Goal: Information Seeking & Learning: Understand process/instructions

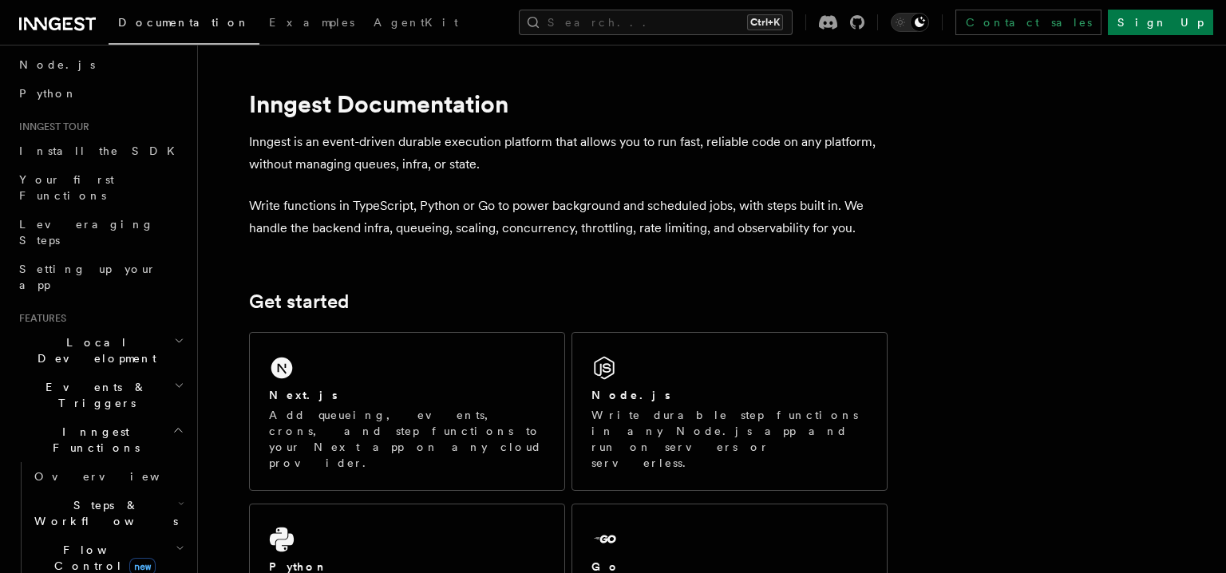
scroll to position [280, 0]
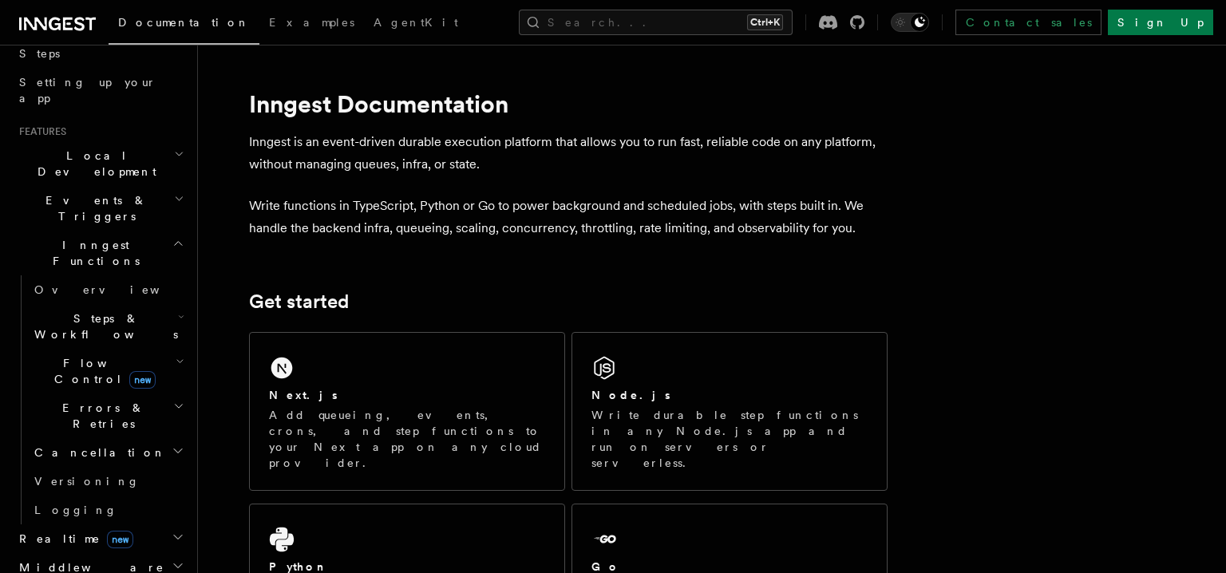
click at [141, 186] on h2 "Events & Triggers" at bounding box center [100, 208] width 175 height 45
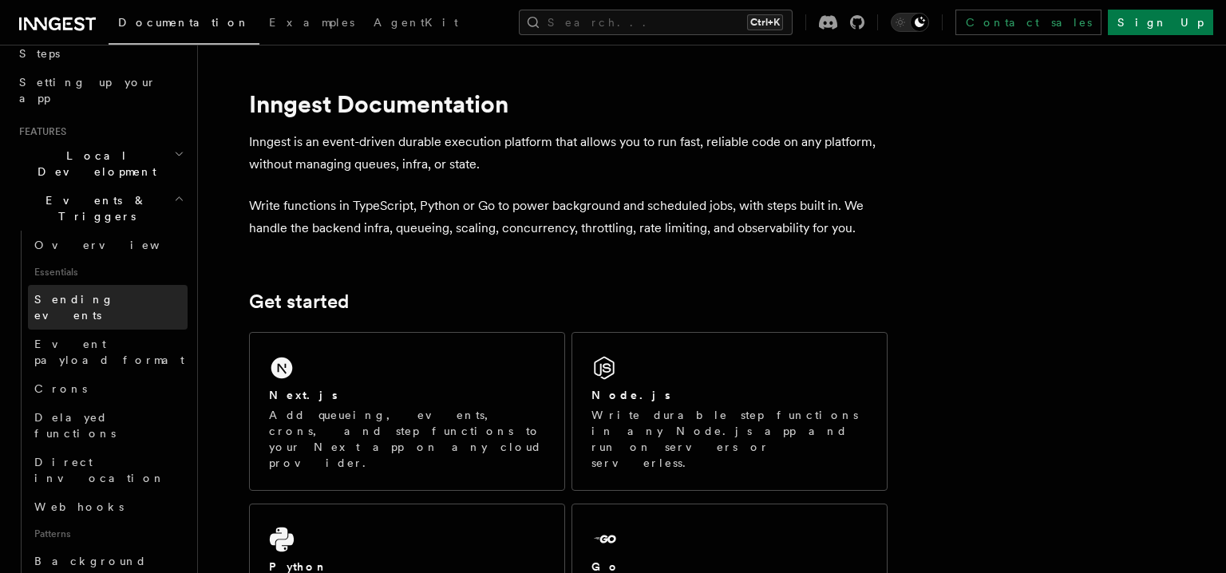
click at [141, 285] on link "Sending events" at bounding box center [108, 307] width 160 height 45
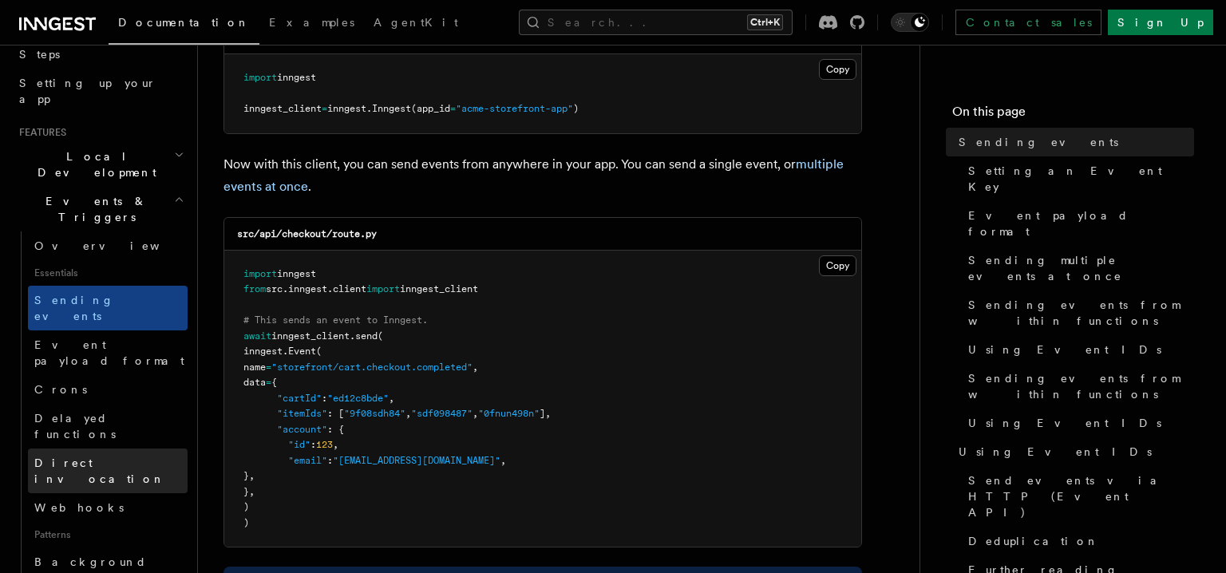
scroll to position [280, 0]
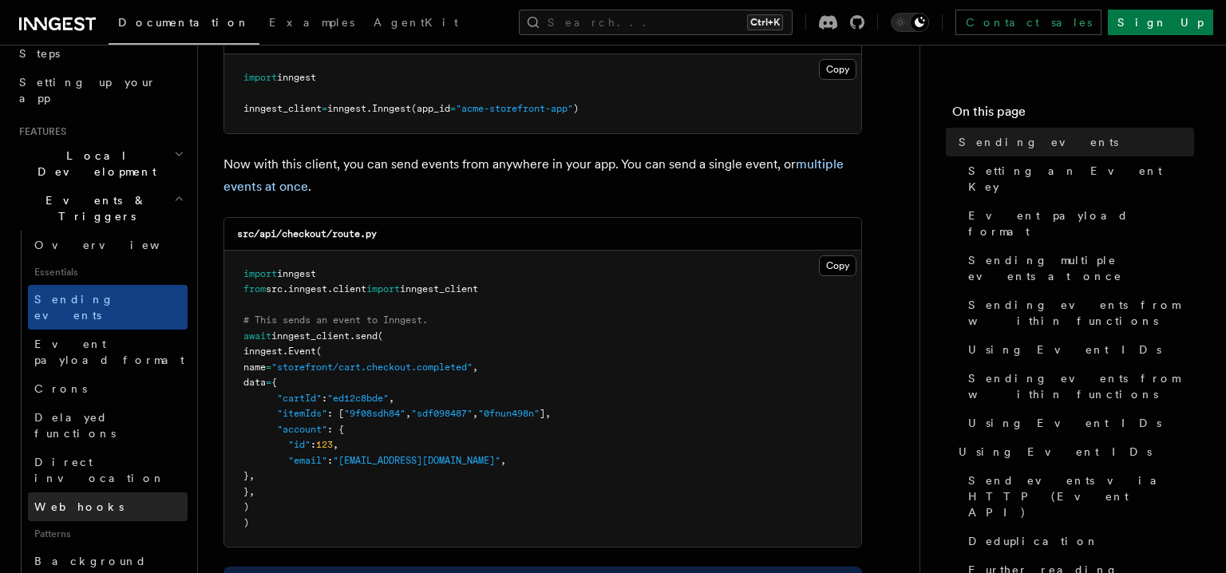
click at [107, 492] on link "Webhooks" at bounding box center [108, 506] width 160 height 29
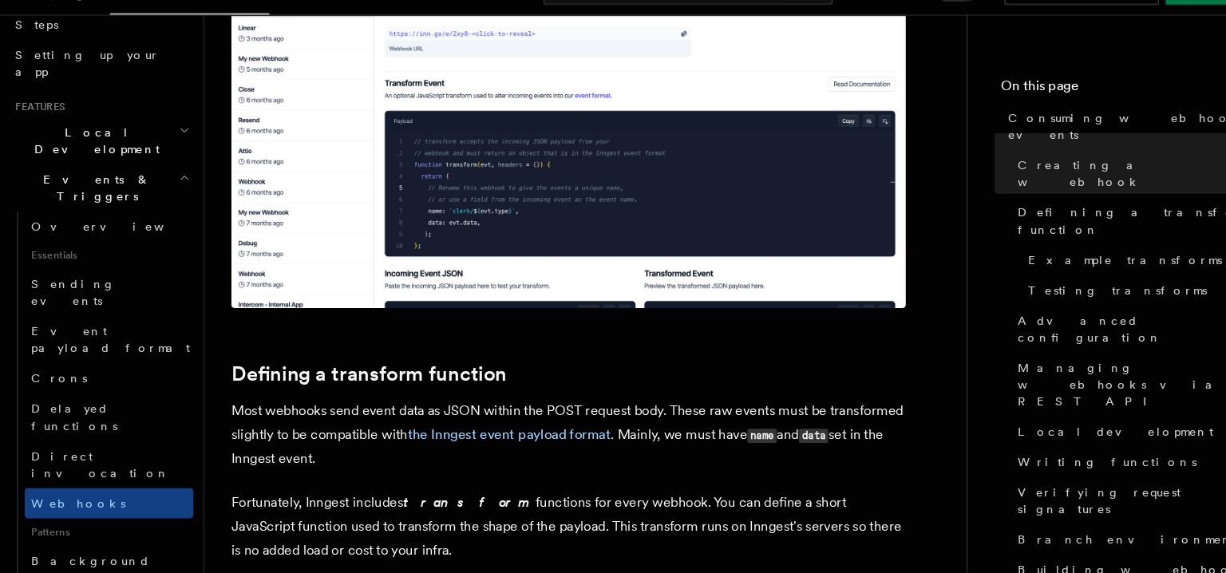
scroll to position [900, 0]
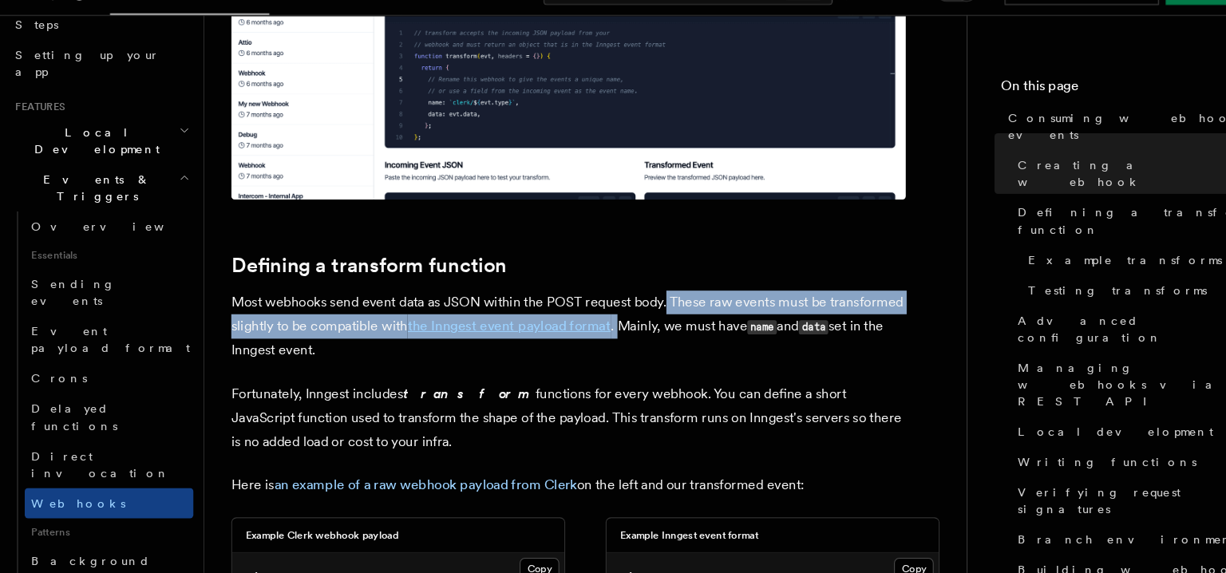
drag, startPoint x: 636, startPoint y: 323, endPoint x: 589, endPoint y: 347, distance: 52.8
click at [589, 347] on p "Most webhooks send event data as JSON within the POST request body. These raw e…" at bounding box center [542, 340] width 638 height 68
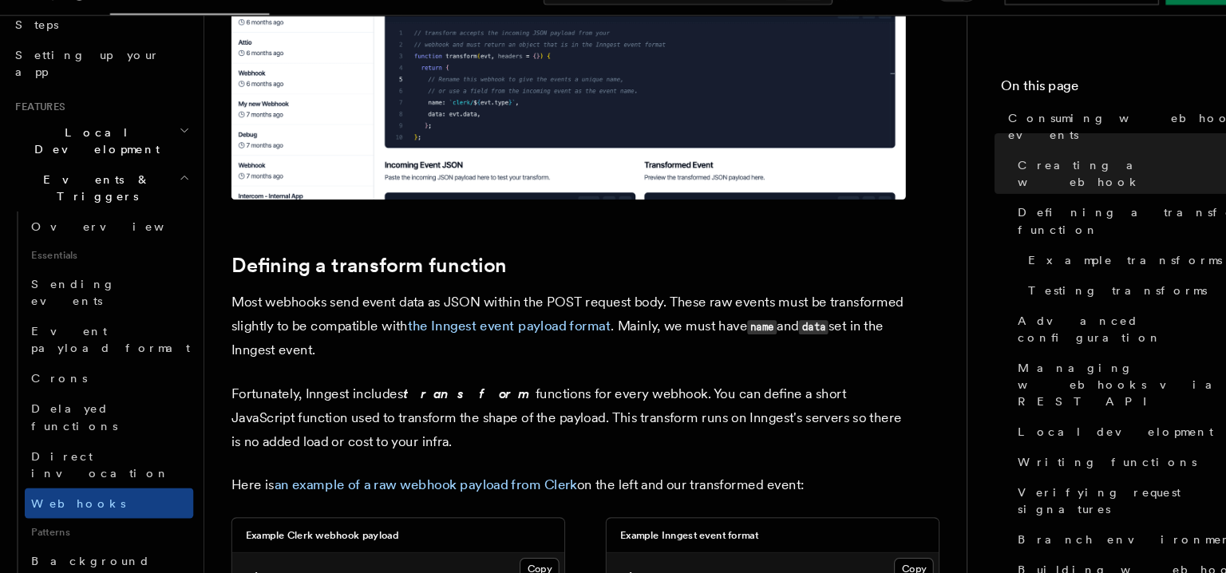
drag, startPoint x: 599, startPoint y: 340, endPoint x: 751, endPoint y: 345, distance: 152.5
click at [751, 345] on p "Most webhooks send event data as JSON within the POST request body. These raw e…" at bounding box center [542, 340] width 638 height 68
click at [746, 371] on p "Most webhooks send event data as JSON within the POST request body. These raw e…" at bounding box center [542, 340] width 638 height 68
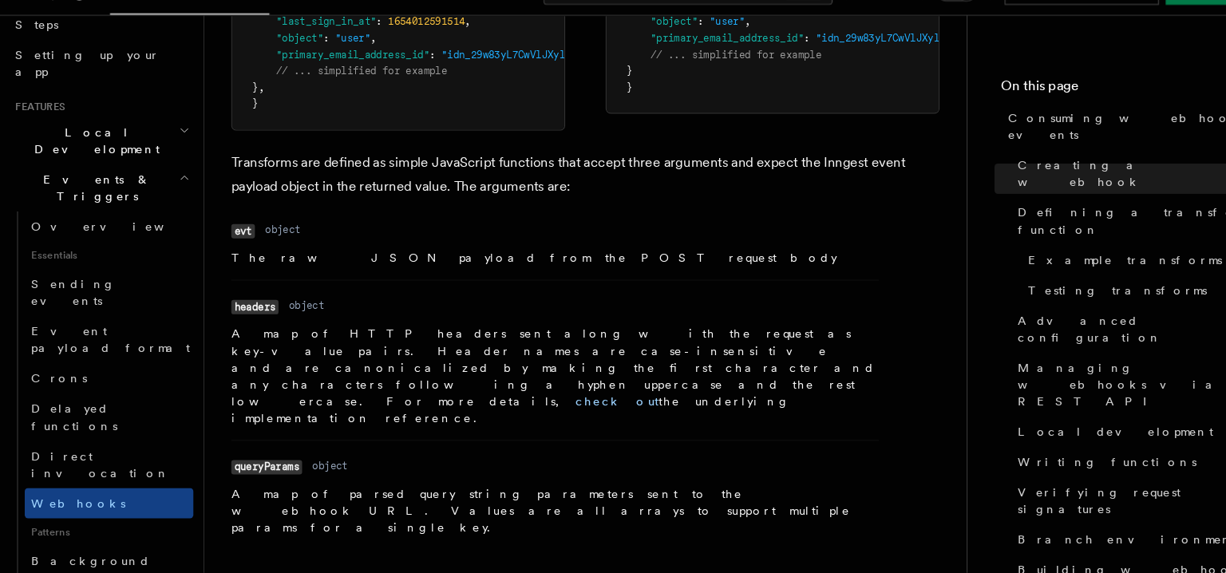
scroll to position [1616, 0]
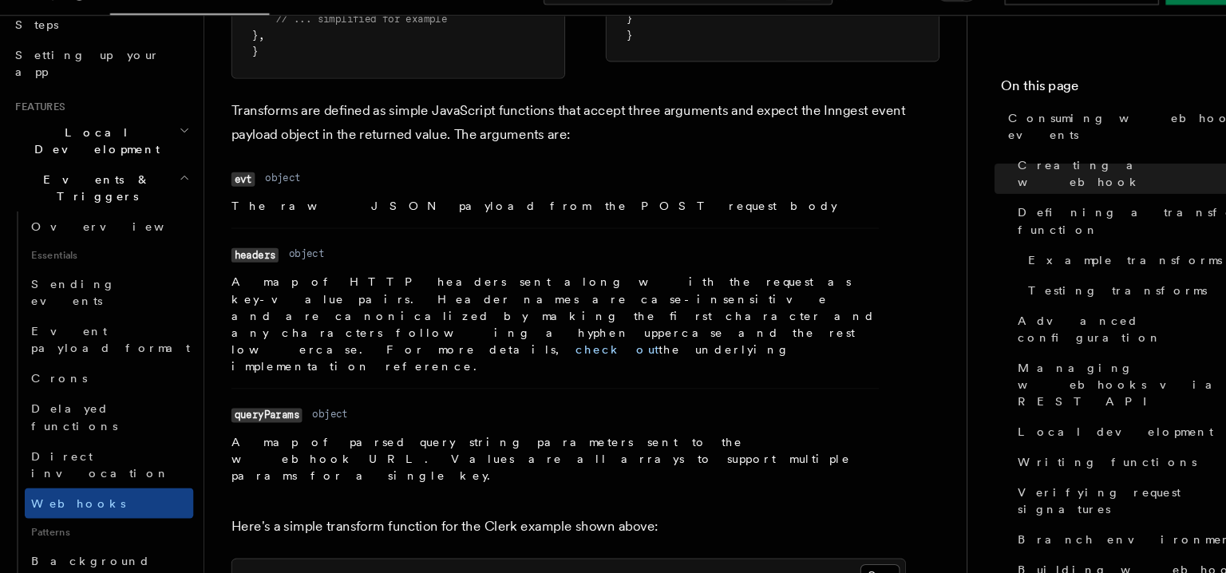
drag, startPoint x: 313, startPoint y: 328, endPoint x: 350, endPoint y: 374, distance: 58.5
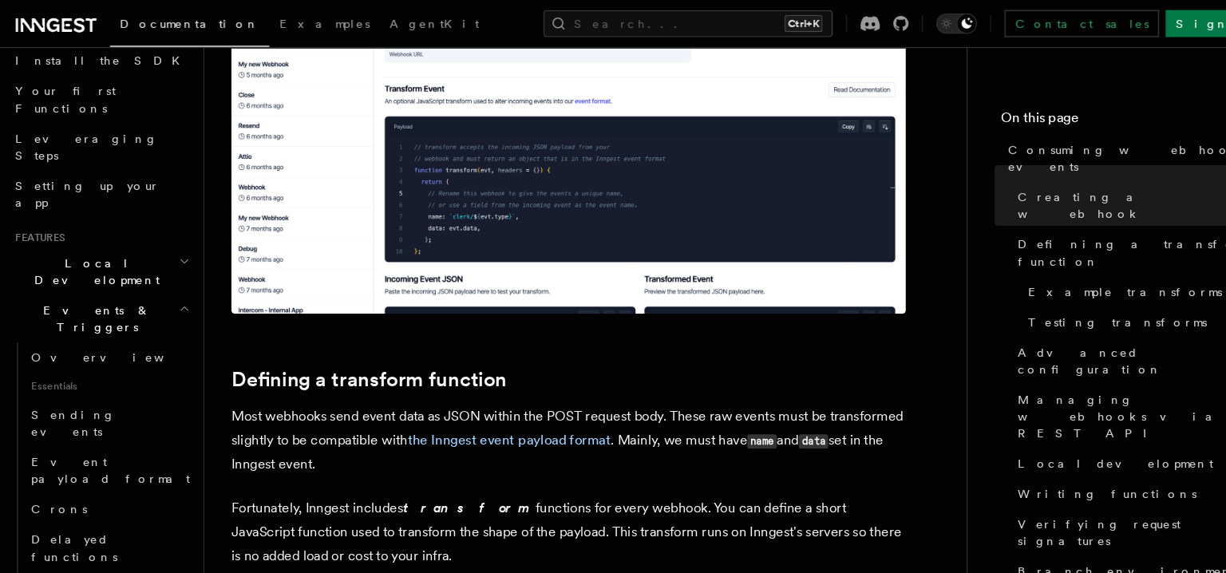
scroll to position [895, 0]
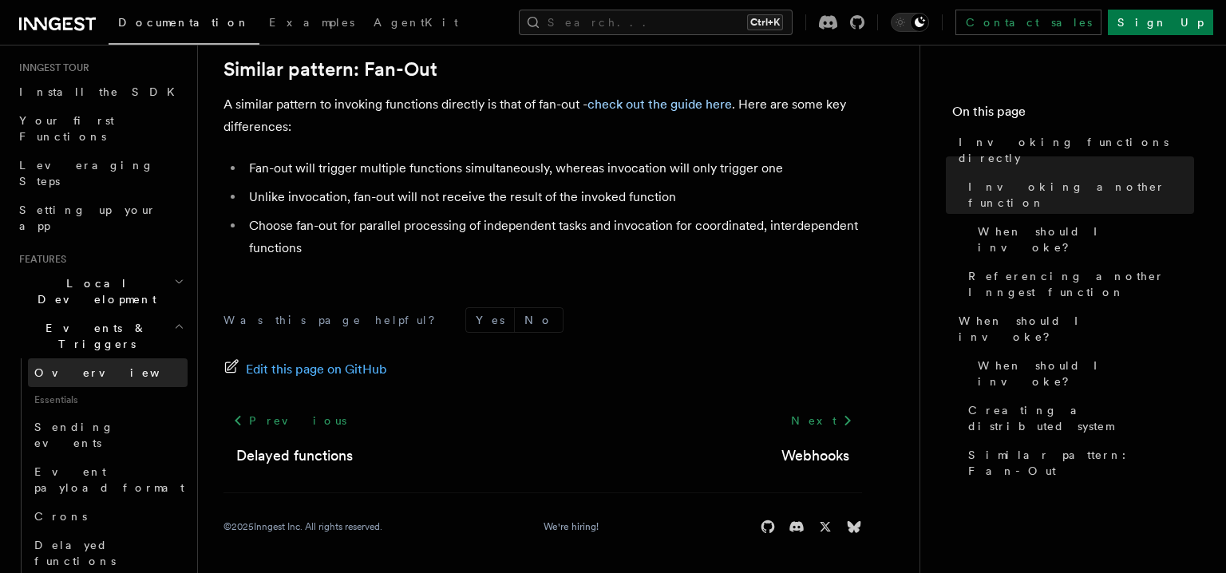
scroll to position [187, 0]
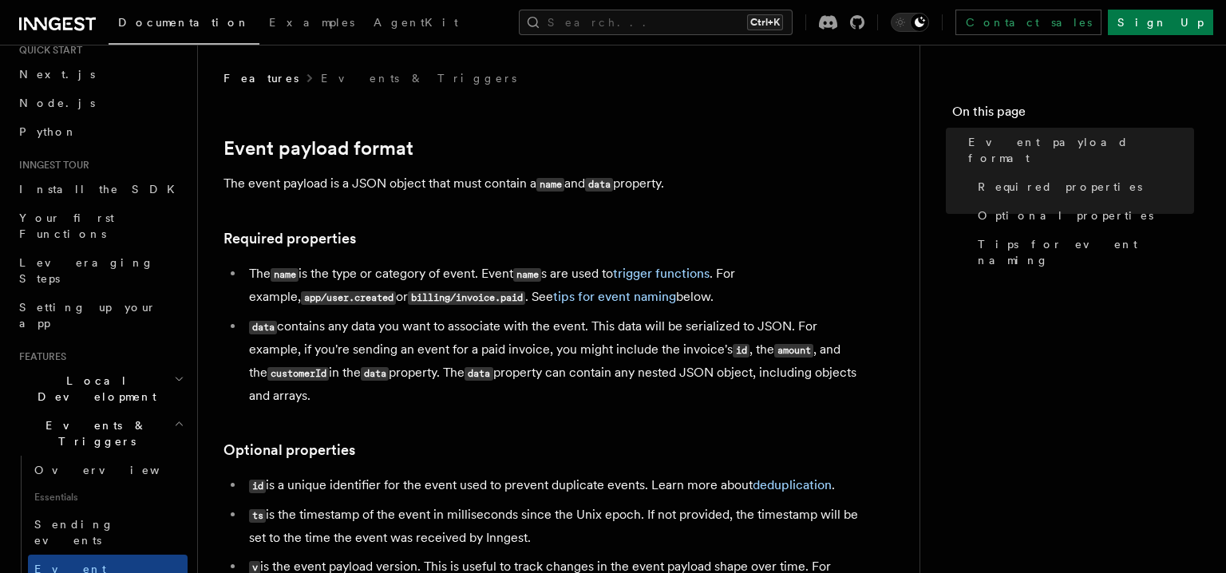
scroll to position [93, 0]
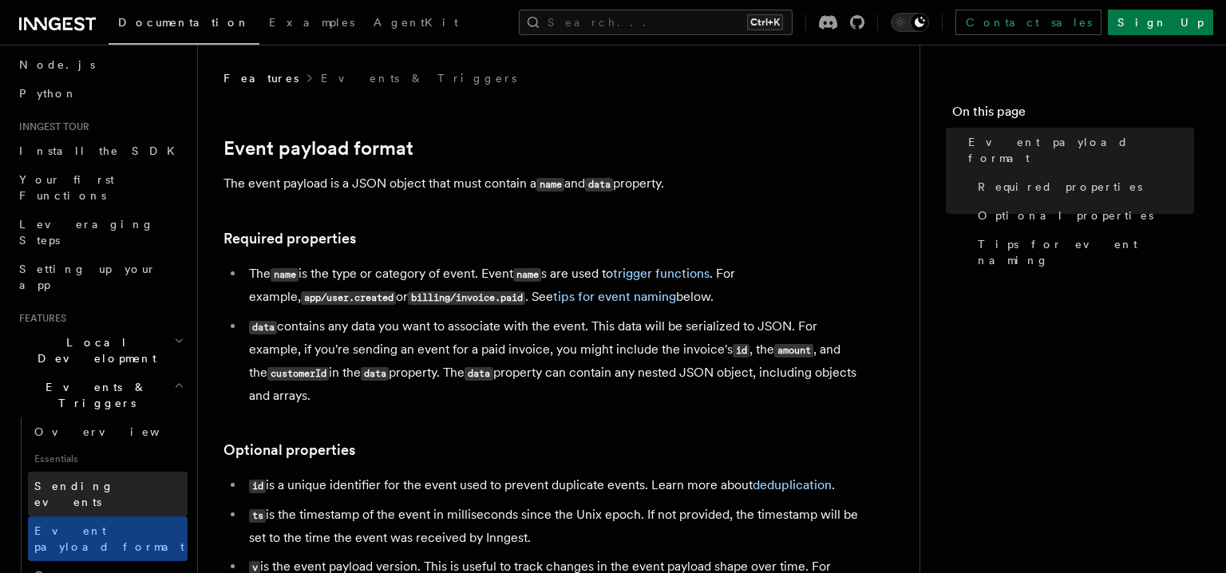
click at [91, 480] on span "Sending events" at bounding box center [74, 494] width 80 height 29
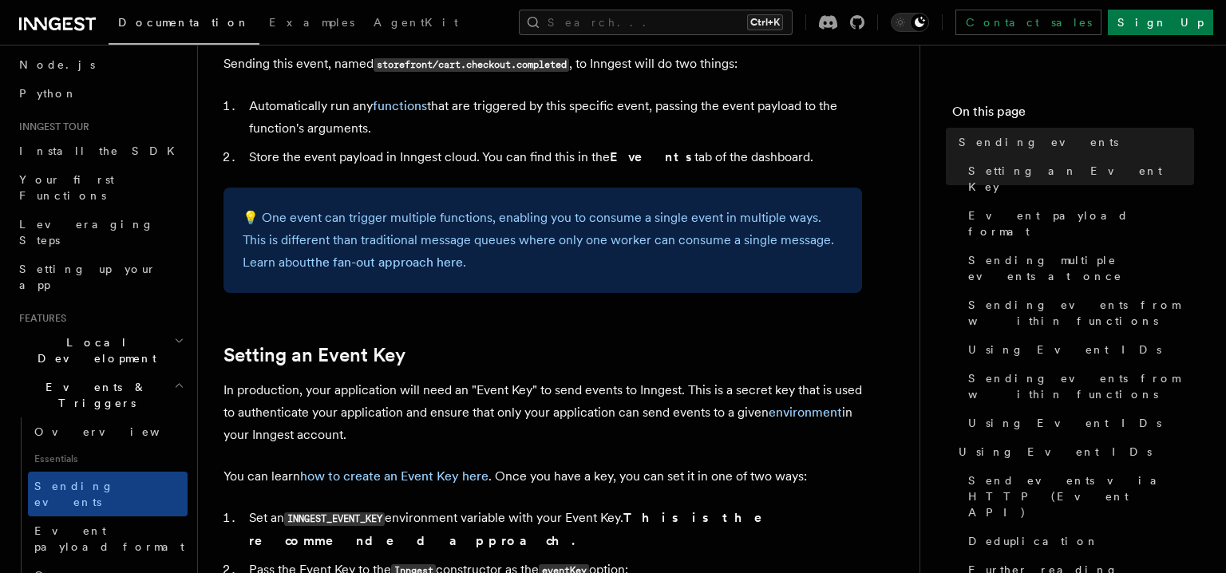
scroll to position [187, 0]
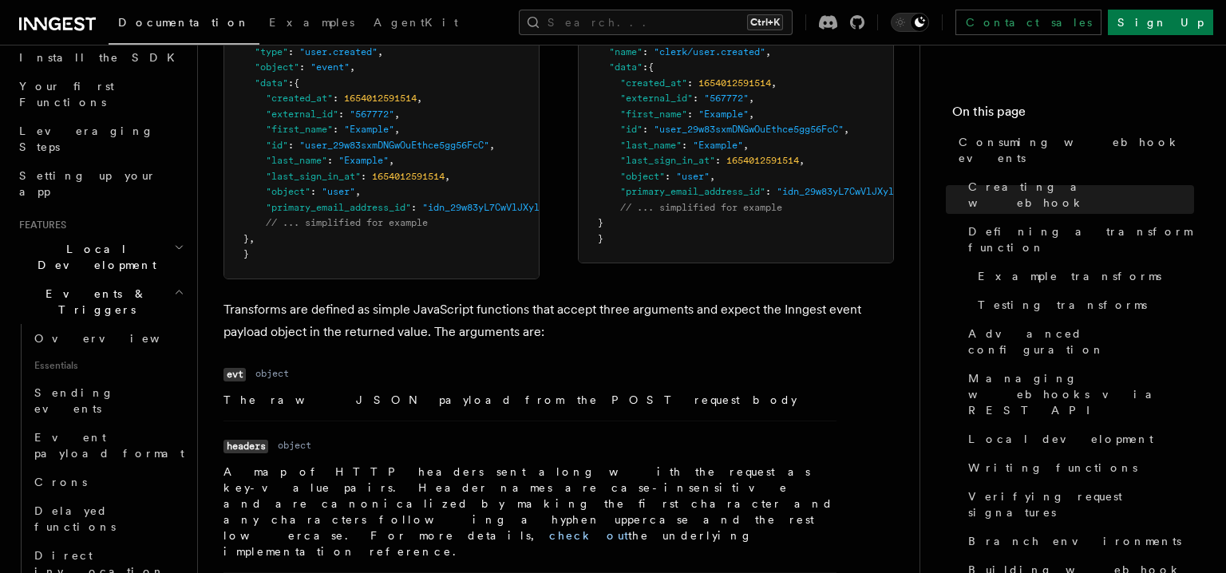
scroll to position [1750, 0]
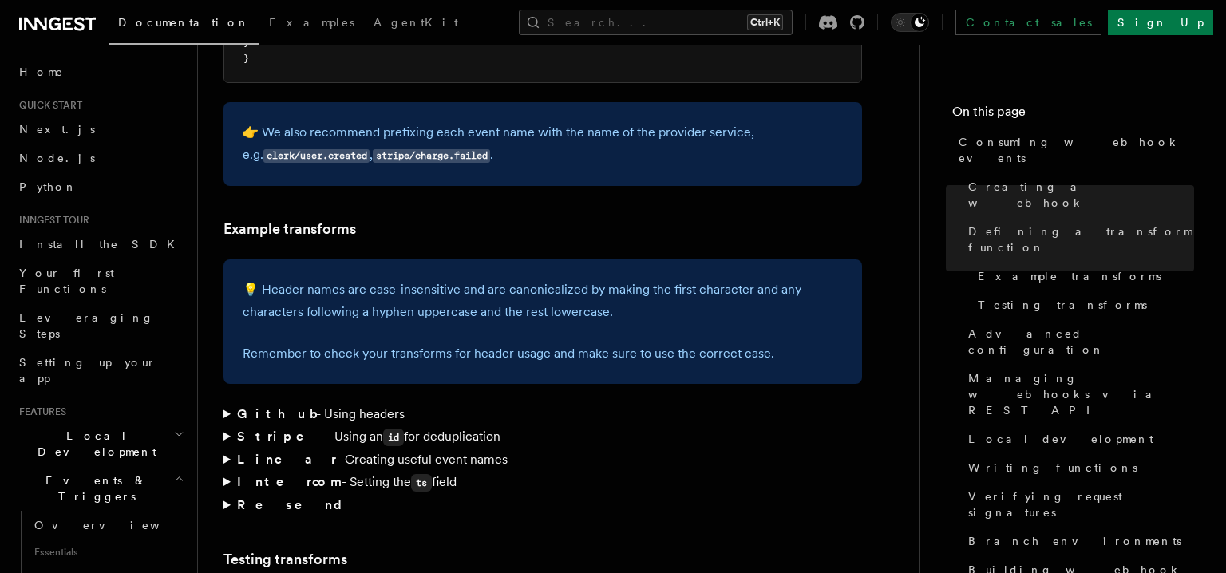
scroll to position [2368, 0]
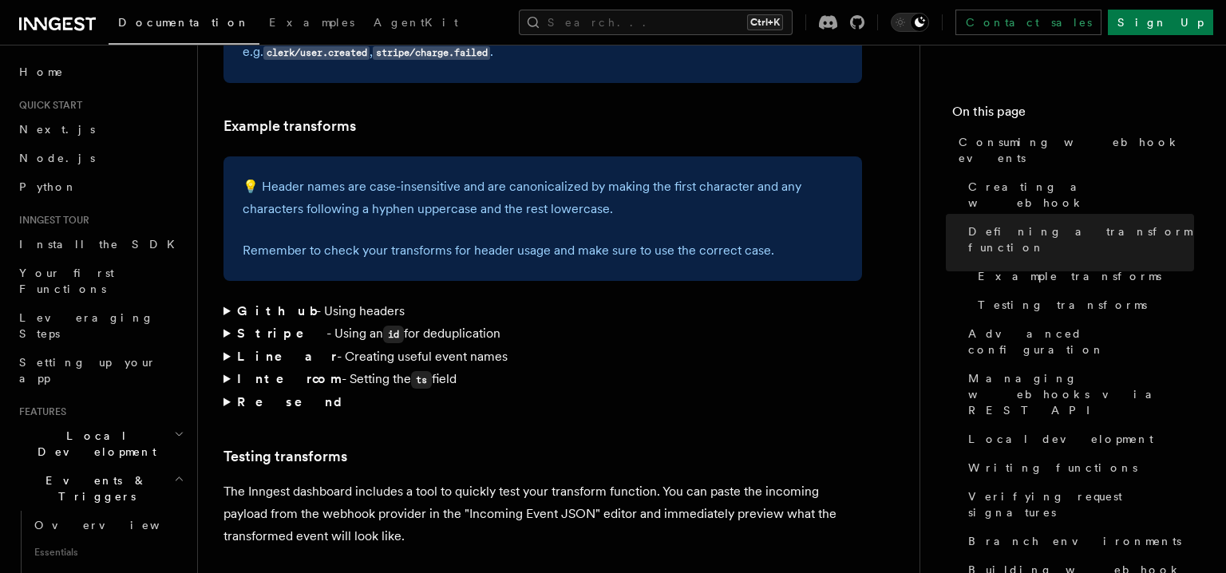
click at [280, 300] on summary "Github - Using headers" at bounding box center [542, 311] width 638 height 22
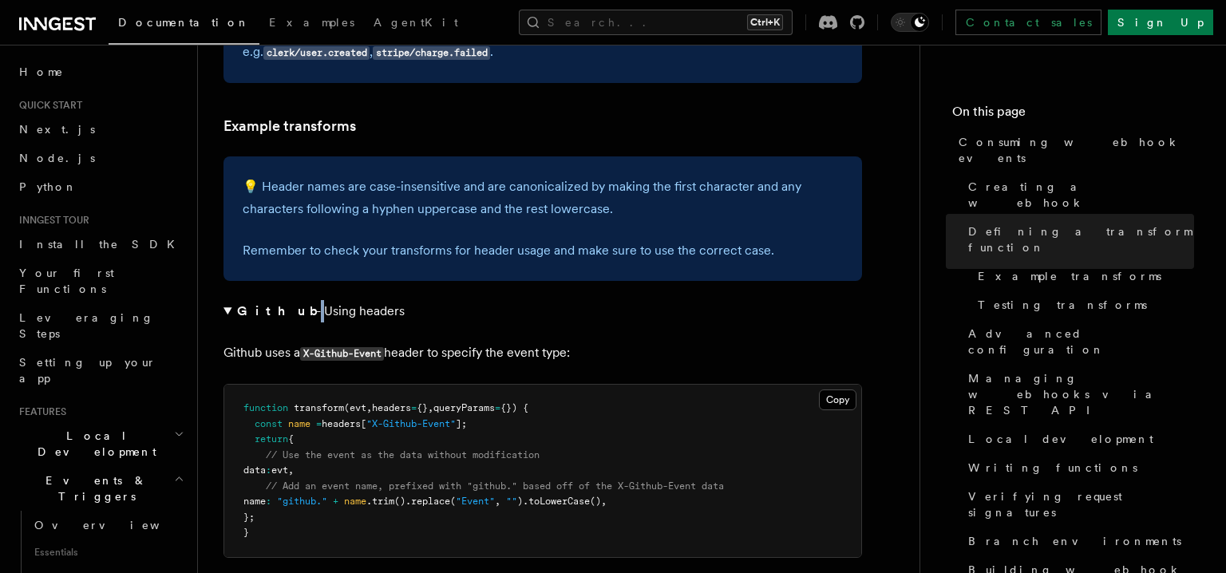
click at [280, 300] on summary "Github - Using headers" at bounding box center [542, 311] width 638 height 22
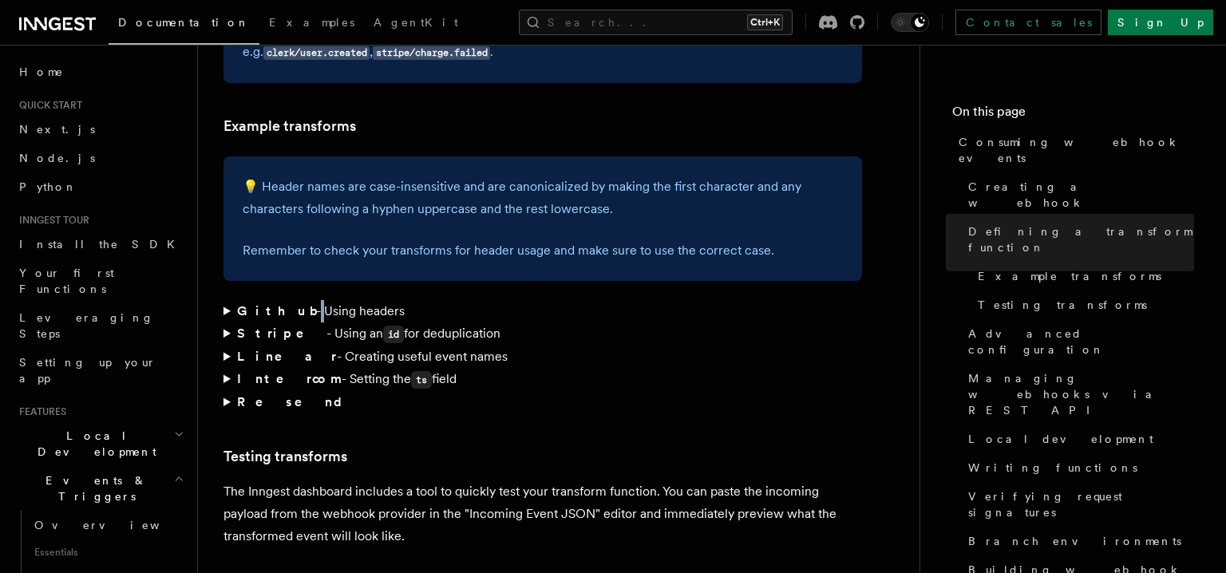
click at [282, 300] on summary "Github - Using headers" at bounding box center [542, 311] width 638 height 22
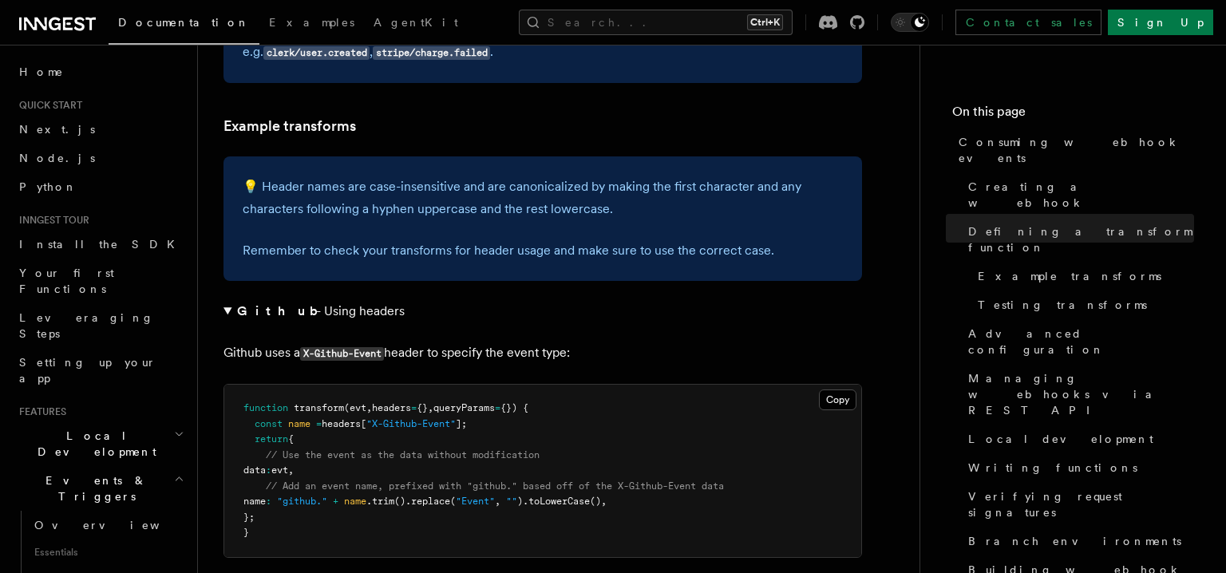
click at [295, 300] on summary "Github - Using headers" at bounding box center [542, 311] width 638 height 22
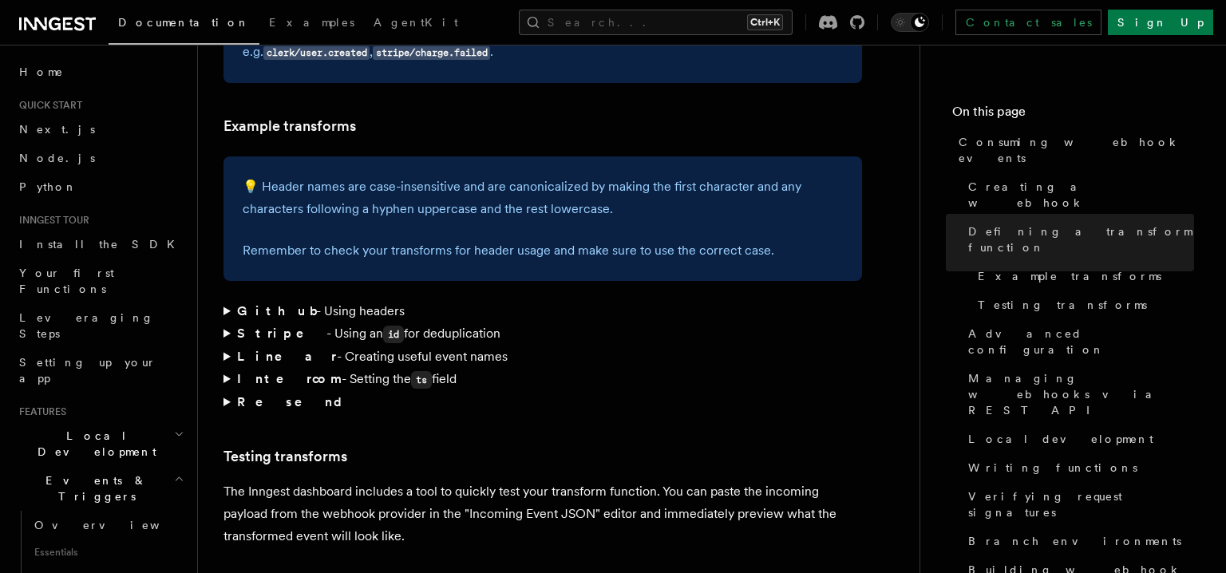
click at [291, 322] on summary "Stripe - Using an id for deduplication" at bounding box center [542, 333] width 638 height 23
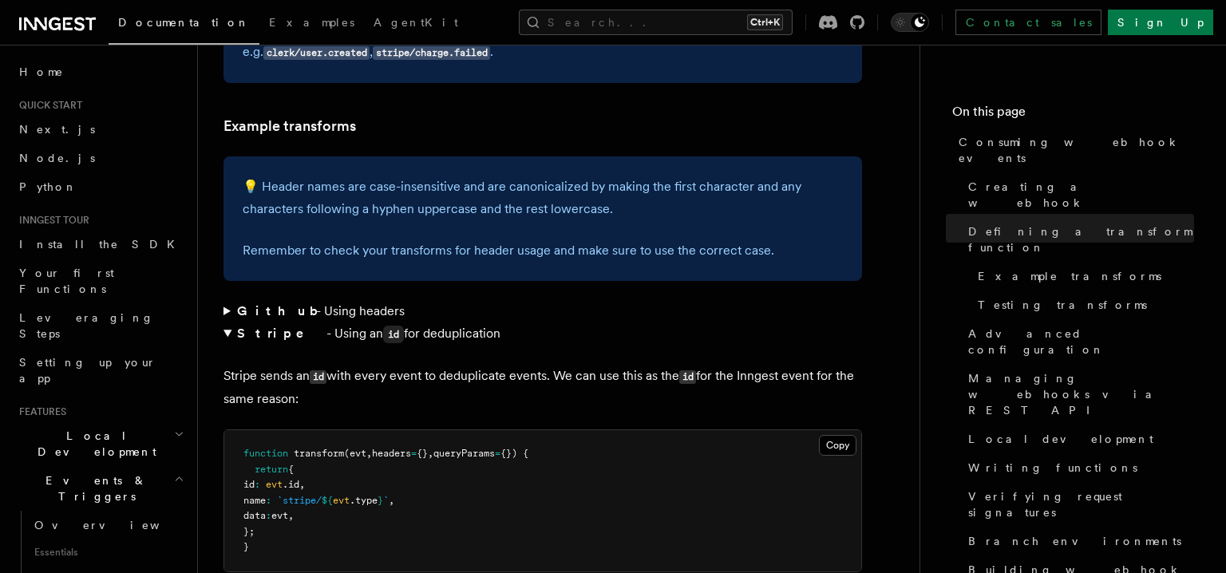
click at [291, 322] on summary "Stripe - Using an id for deduplication" at bounding box center [542, 333] width 638 height 23
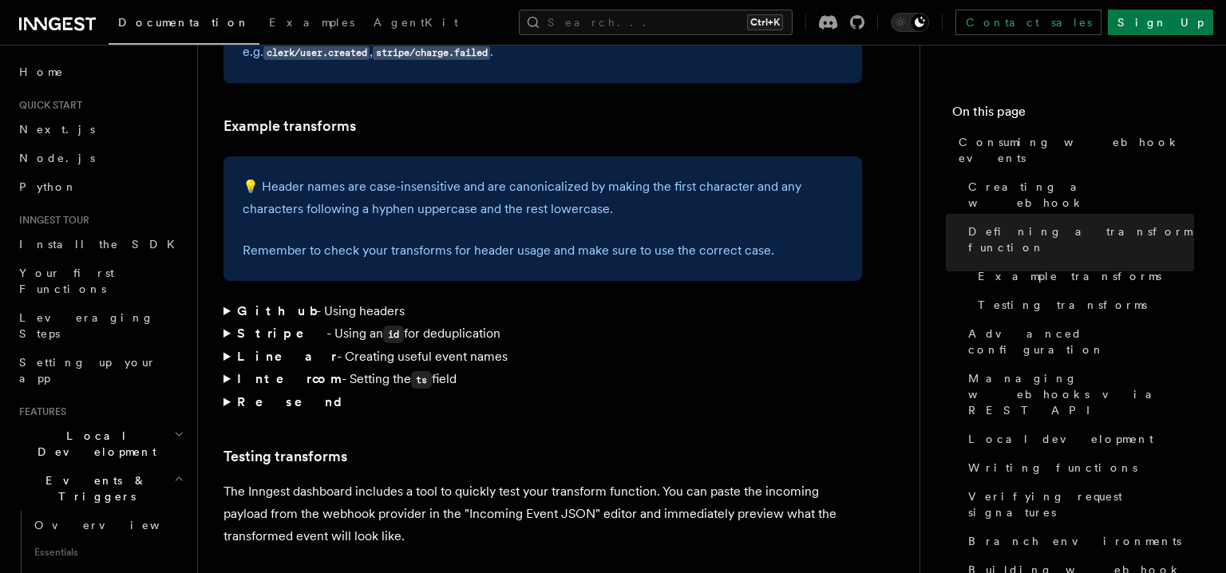
click at [312, 300] on summary "Github - Using headers" at bounding box center [542, 311] width 638 height 22
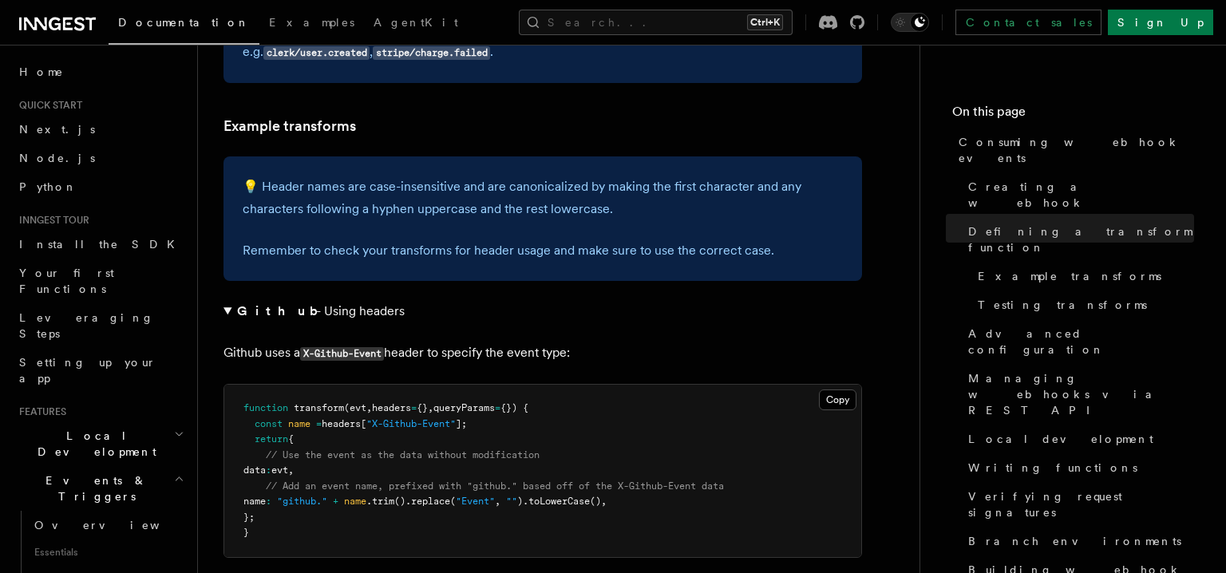
click at [312, 300] on summary "Github - Using headers" at bounding box center [542, 311] width 638 height 22
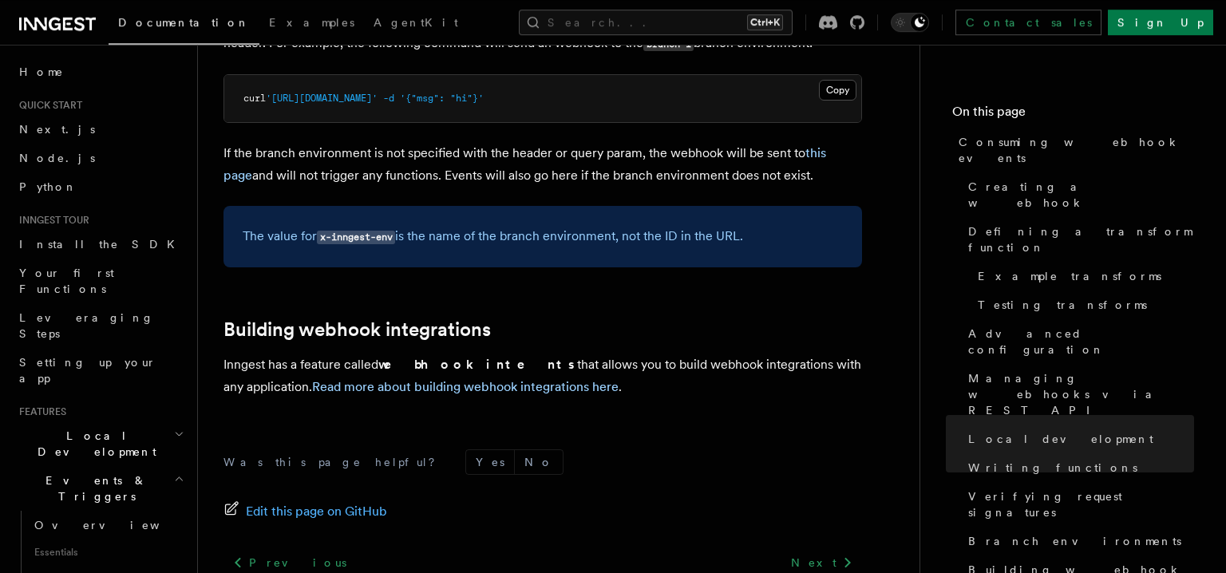
scroll to position [5544, 0]
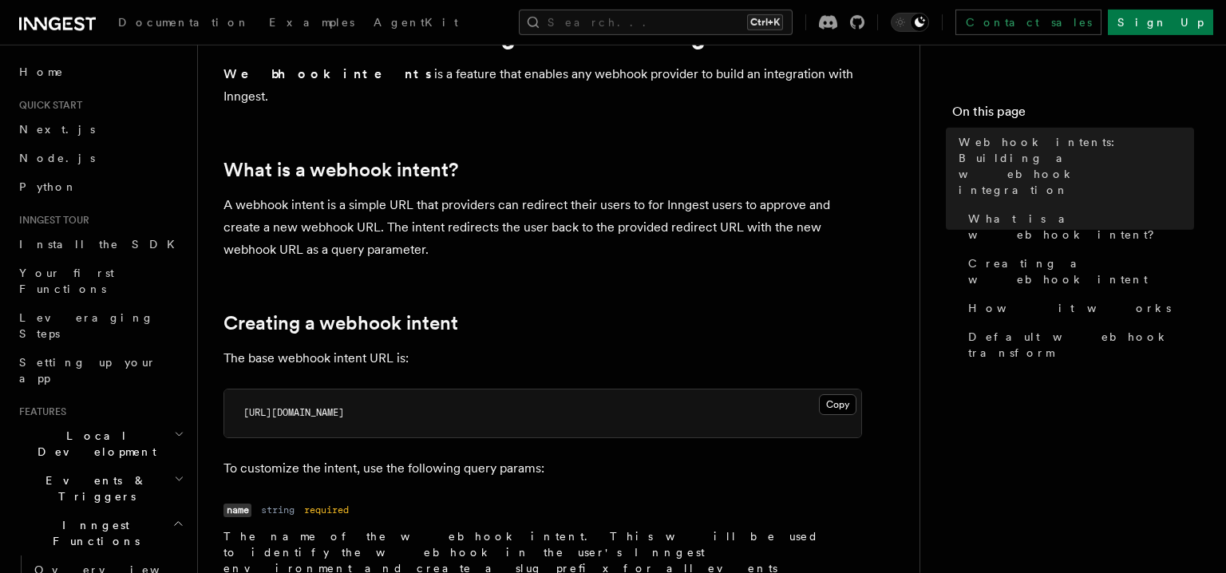
scroll to position [103, 0]
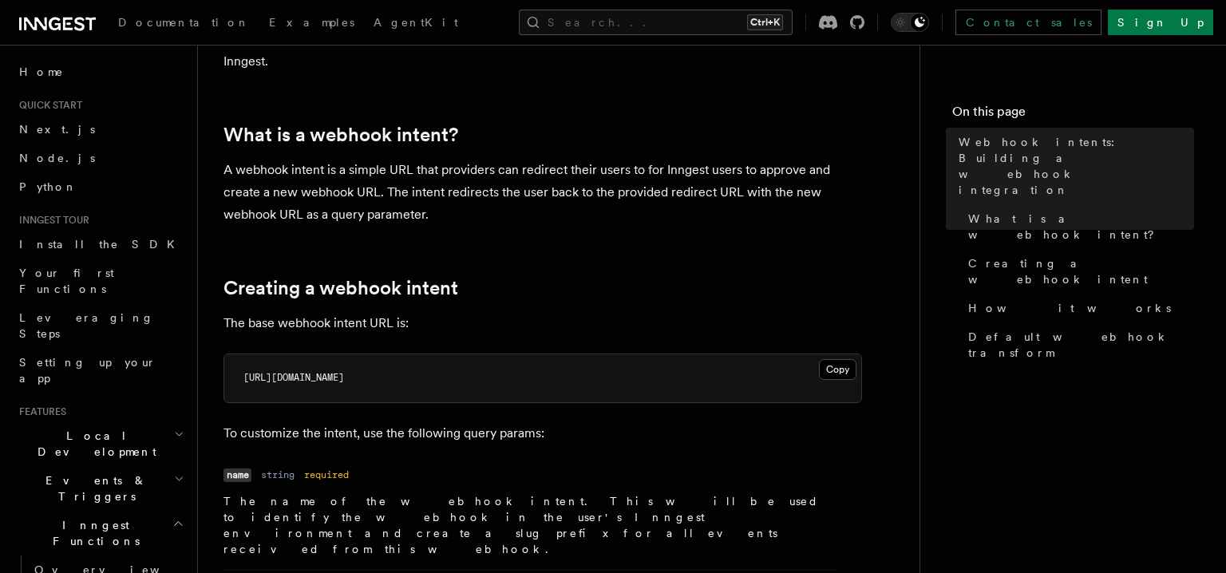
drag, startPoint x: 732, startPoint y: 200, endPoint x: 632, endPoint y: 255, distance: 113.6
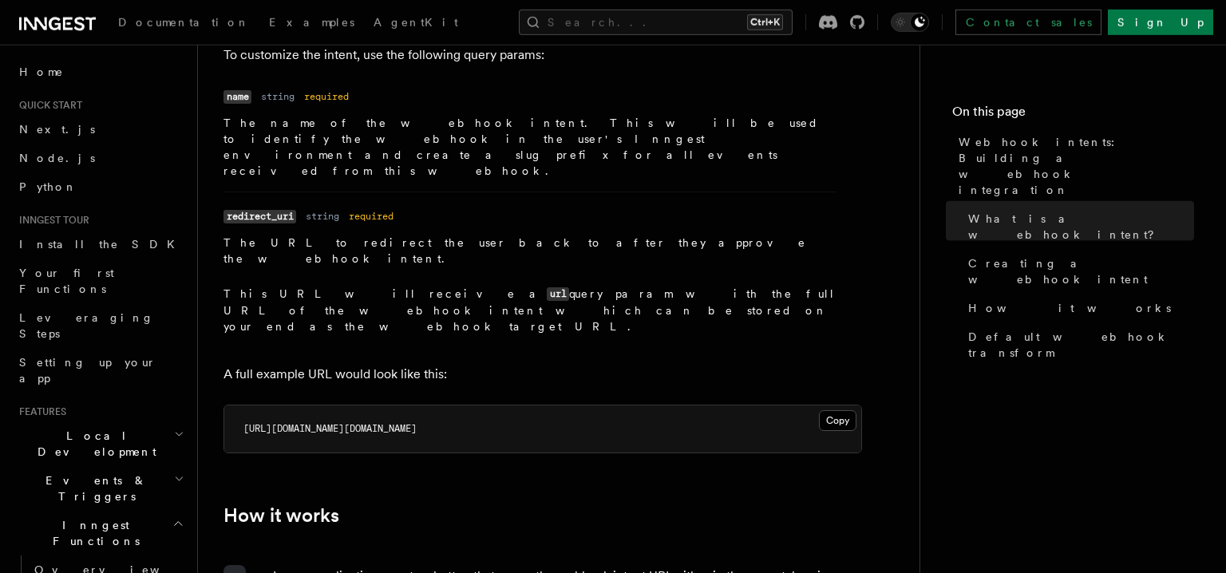
scroll to position [515, 0]
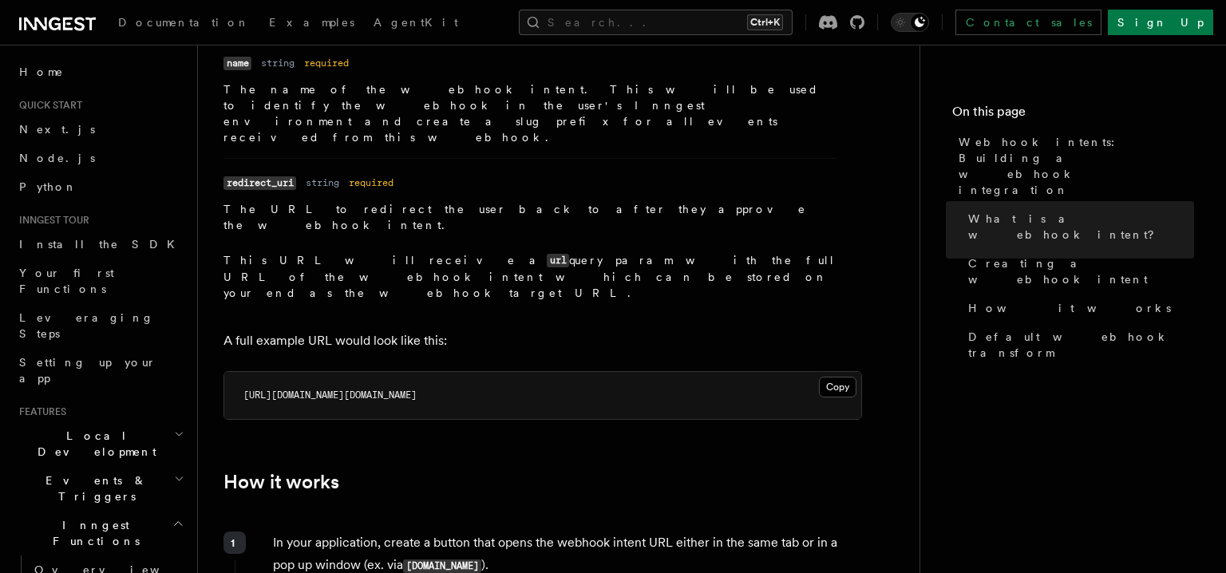
drag, startPoint x: 526, startPoint y: 318, endPoint x: 583, endPoint y: 326, distance: 58.1
click at [592, 372] on pre "[URL][DOMAIN_NAME][DOMAIN_NAME]" at bounding box center [542, 396] width 637 height 48
click at [555, 471] on h2 "How it works" at bounding box center [542, 482] width 638 height 22
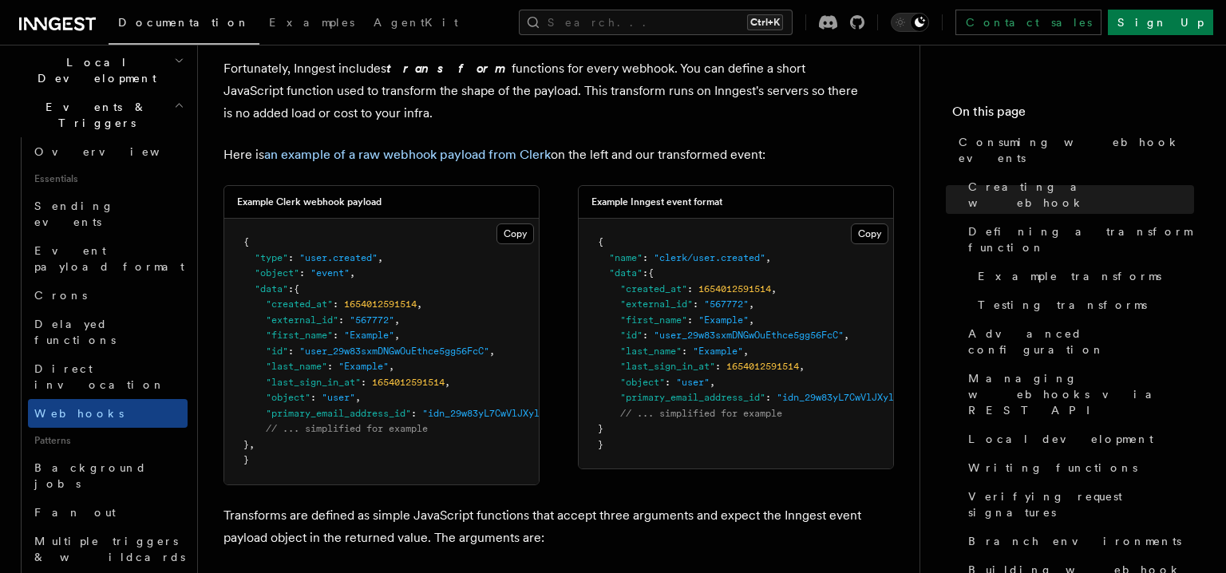
scroll to position [1030, 0]
